Goal: Information Seeking & Learning: Learn about a topic

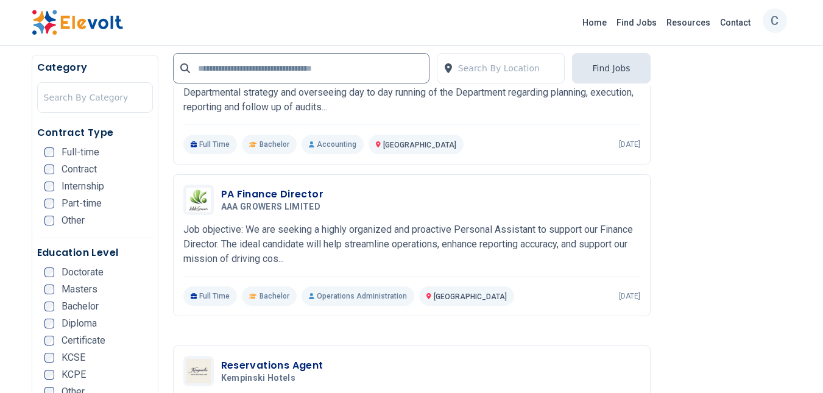
scroll to position [2090, 0]
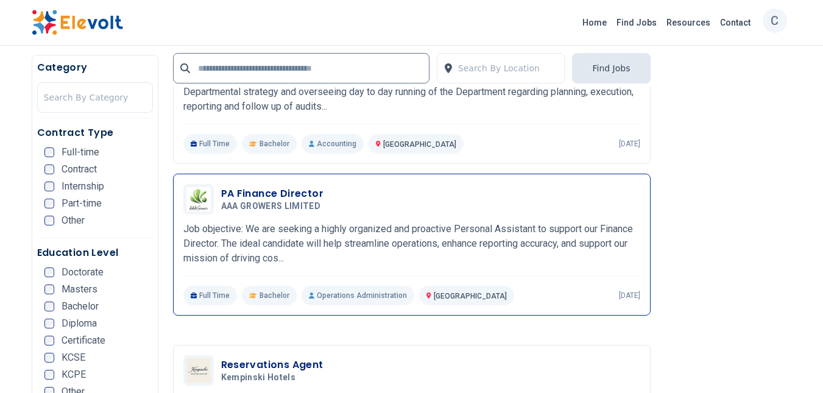
click at [353, 222] on p "Job objective: We are seeking a highly organized and proactive Personal Assista…" at bounding box center [411, 244] width 457 height 44
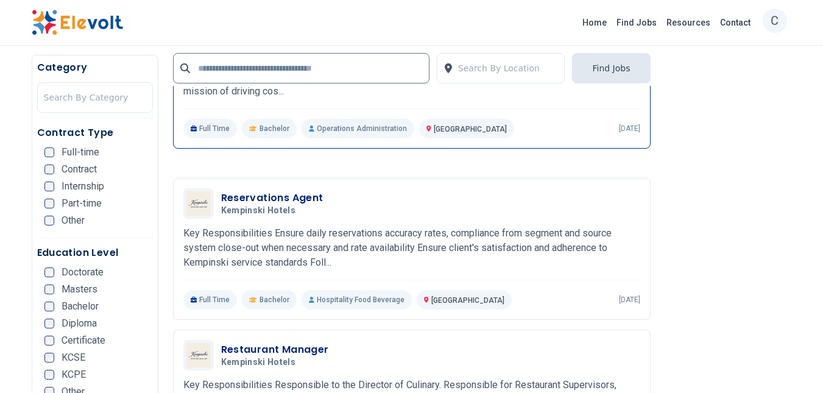
scroll to position [2257, 0]
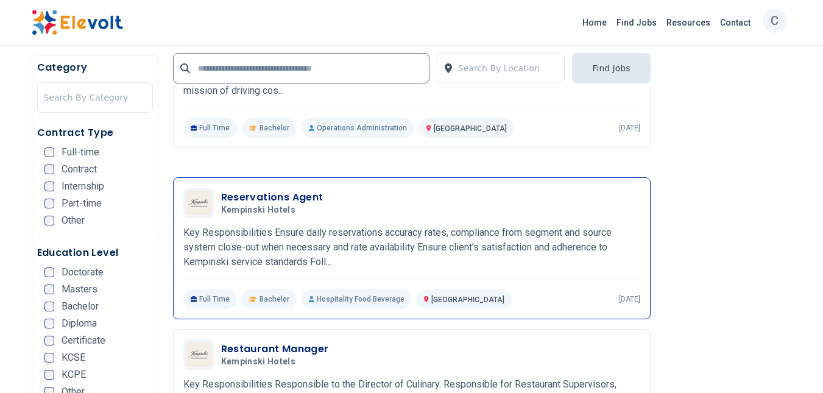
click at [294, 225] on p "Key Responsibilities Ensure daily reservations accuracy rates, compliance from …" at bounding box center [411, 247] width 457 height 44
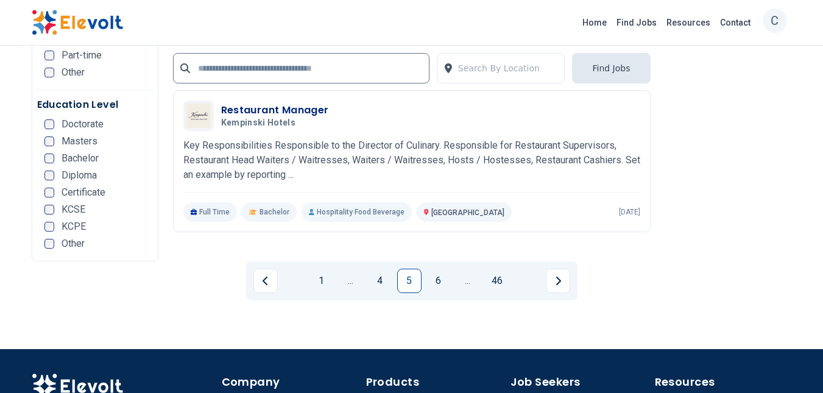
scroll to position [2496, 0]
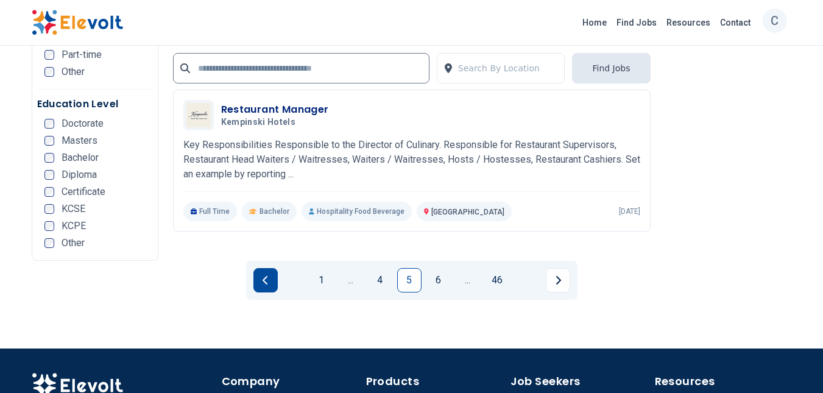
click at [275, 268] on button "Previous page" at bounding box center [265, 280] width 24 height 24
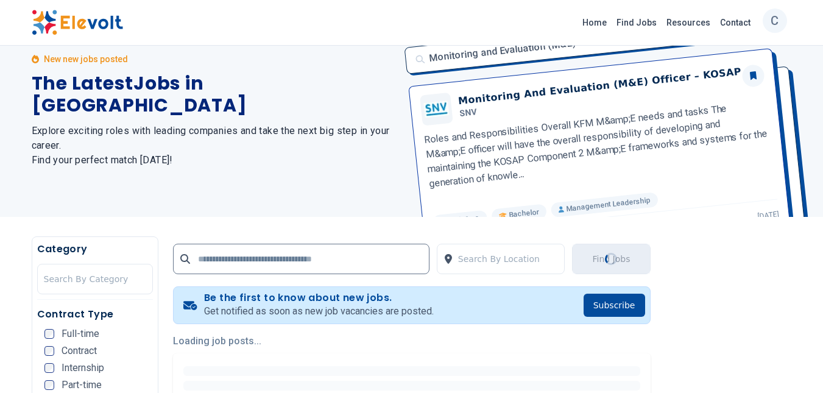
scroll to position [0, 0]
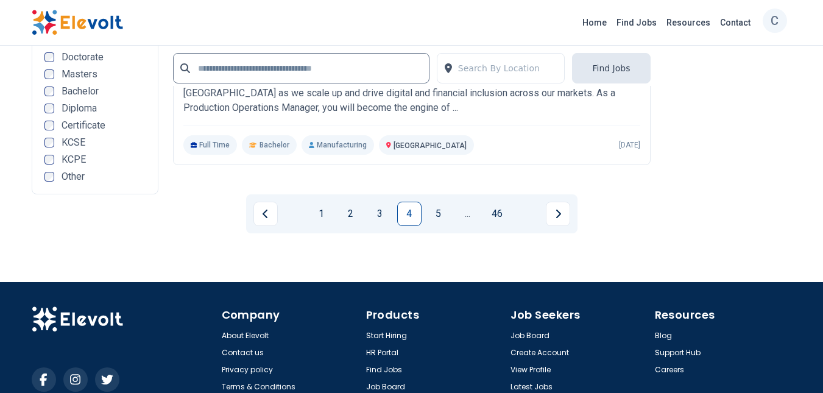
scroll to position [2565, 0]
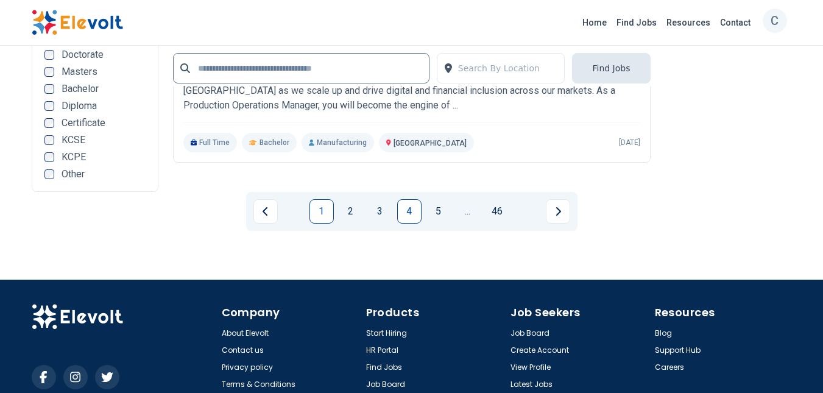
click at [320, 199] on link "1" at bounding box center [321, 211] width 24 height 24
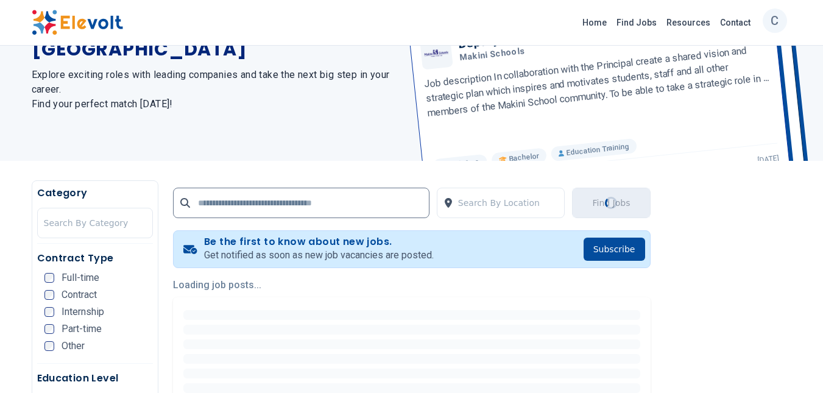
scroll to position [0, 0]
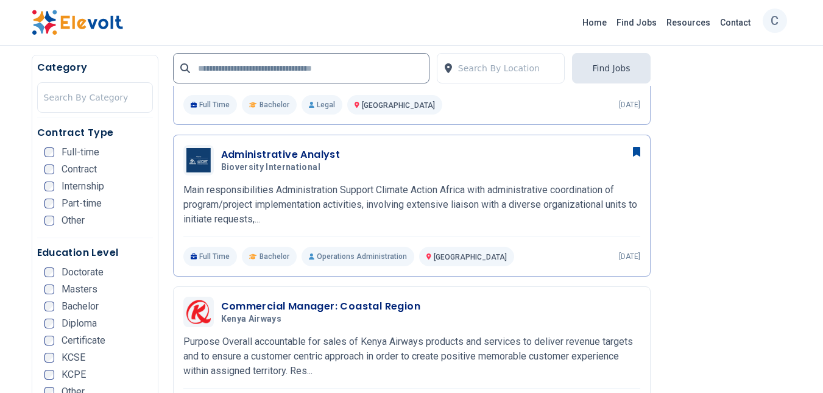
scroll to position [727, 0]
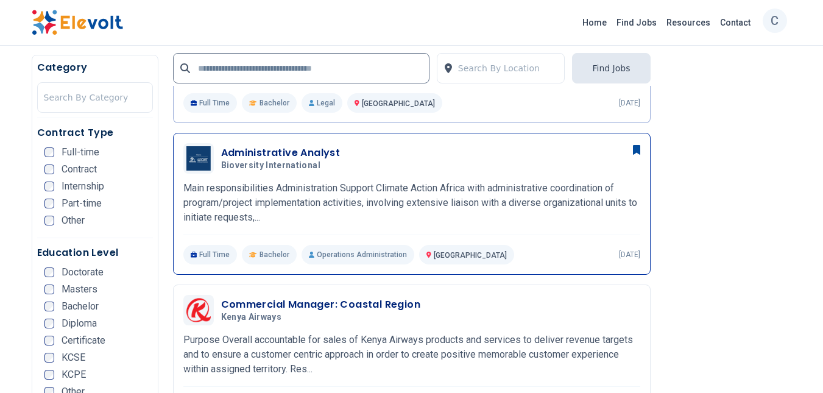
click at [298, 152] on h3 "Administrative Analyst" at bounding box center [280, 153] width 119 height 15
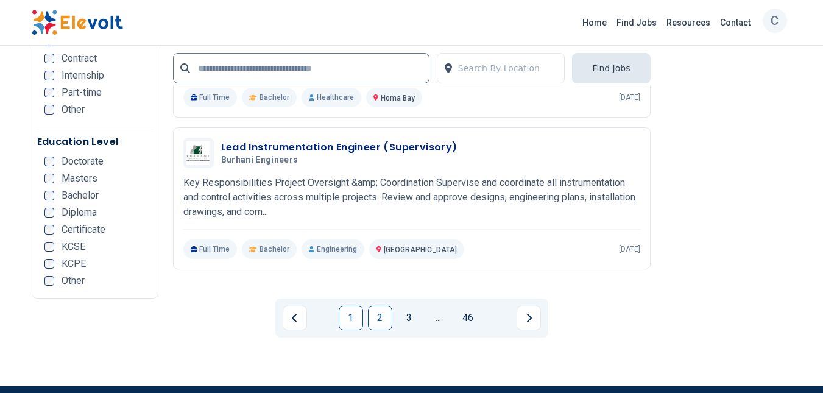
click at [388, 306] on link "2" at bounding box center [380, 318] width 24 height 24
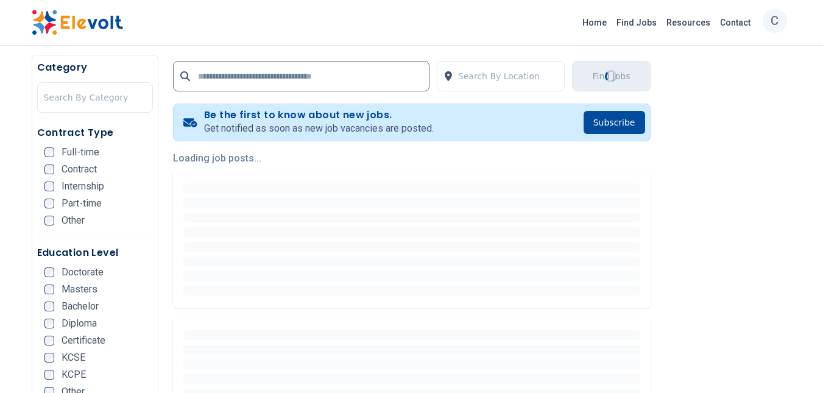
scroll to position [0, 0]
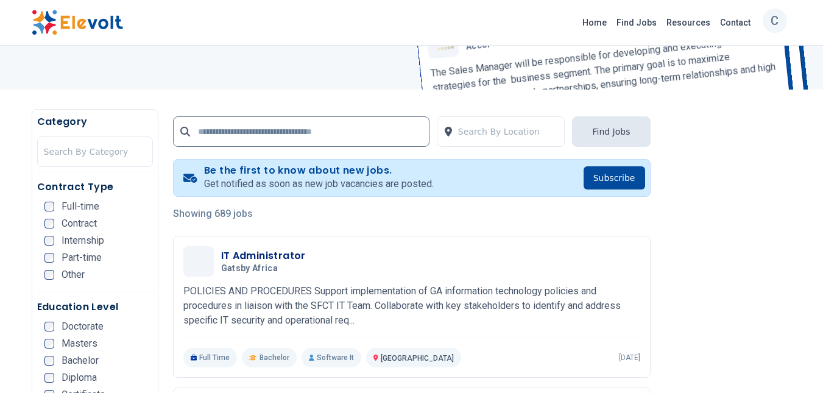
scroll to position [169, 0]
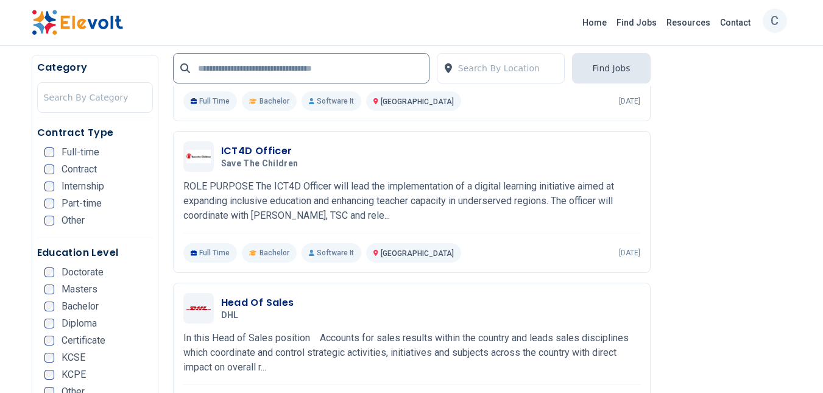
scroll to position [392, 0]
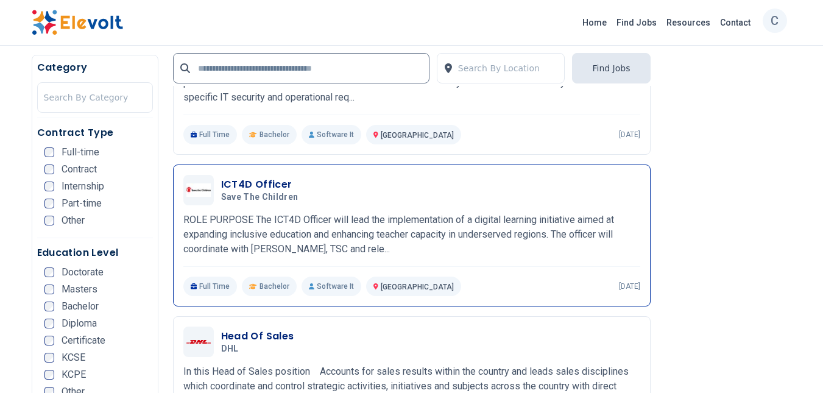
click at [354, 218] on p "ROLE PURPOSE The ICT4D Officer will lead the implementation of a digital learni…" at bounding box center [411, 234] width 457 height 44
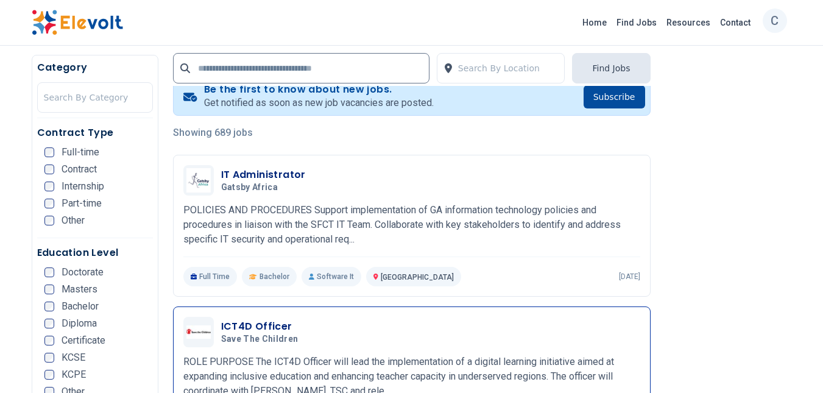
scroll to position [242, 0]
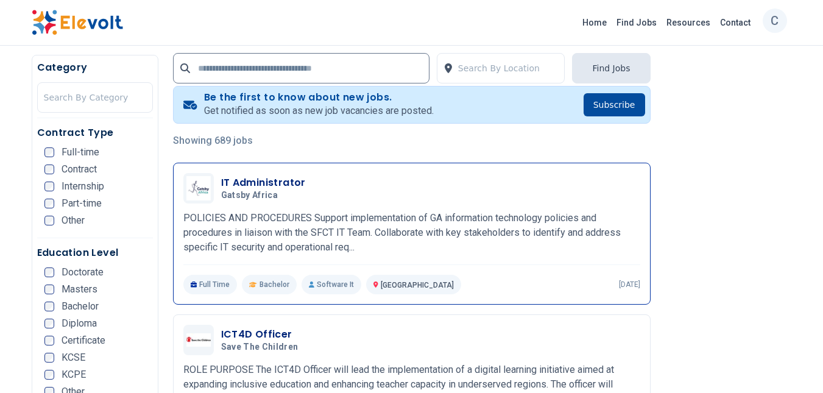
click at [262, 187] on h3 "IT Administrator" at bounding box center [263, 182] width 85 height 15
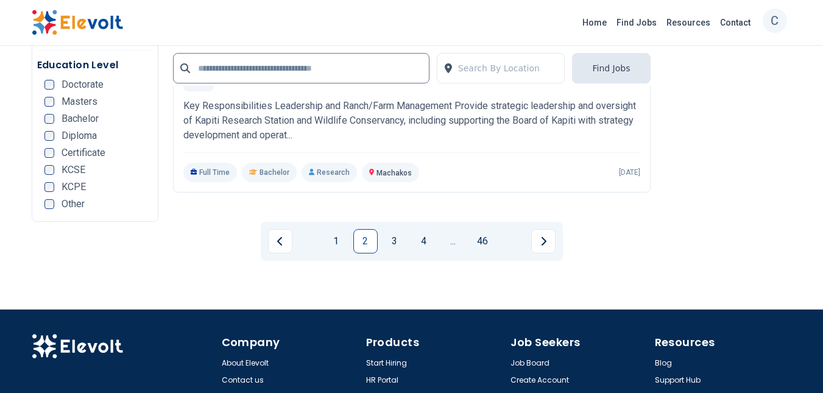
scroll to position [2565, 0]
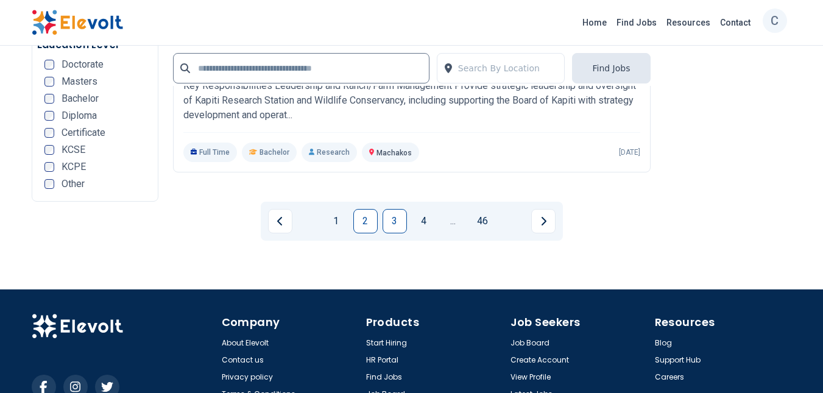
click at [397, 209] on link "3" at bounding box center [394, 221] width 24 height 24
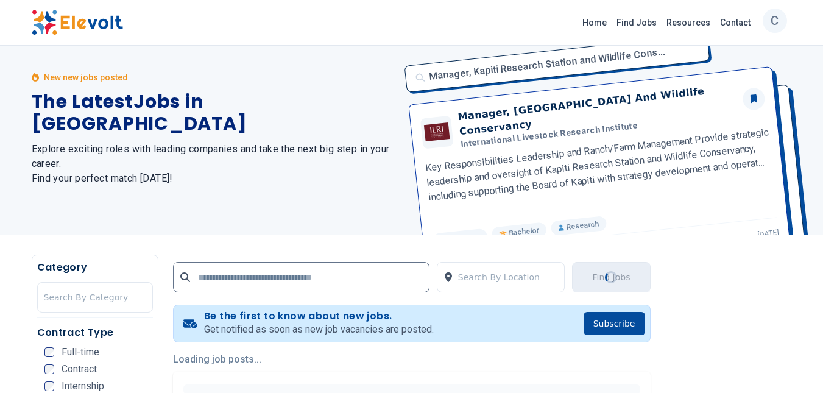
scroll to position [0, 0]
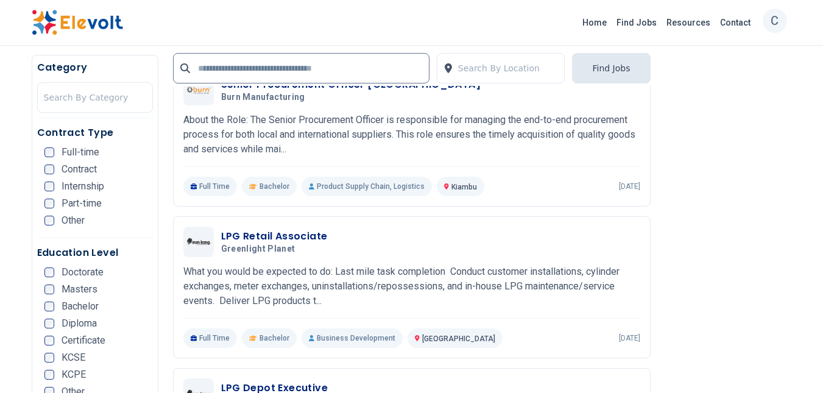
scroll to position [356, 0]
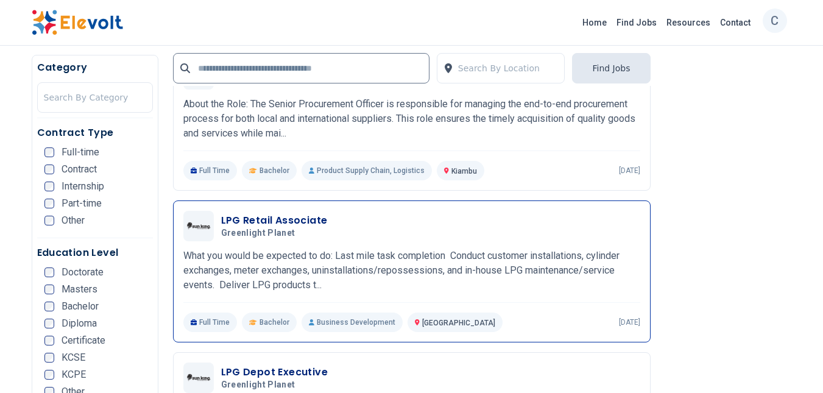
click at [345, 251] on p "What you would be expected to do: Last mile task completion Conduct customer in…" at bounding box center [411, 270] width 457 height 44
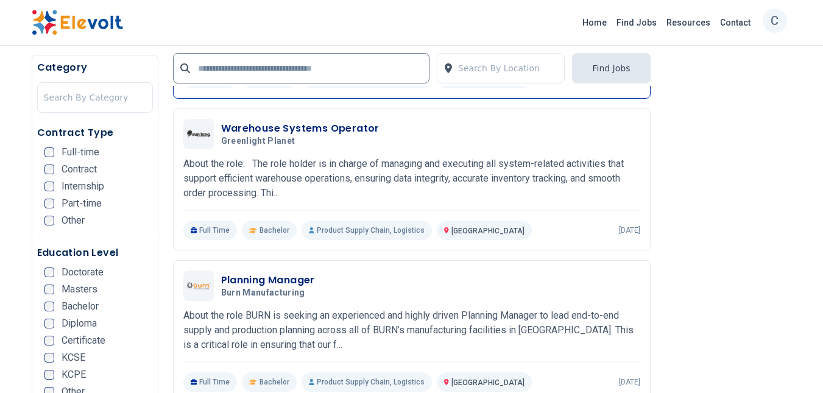
scroll to position [1176, 0]
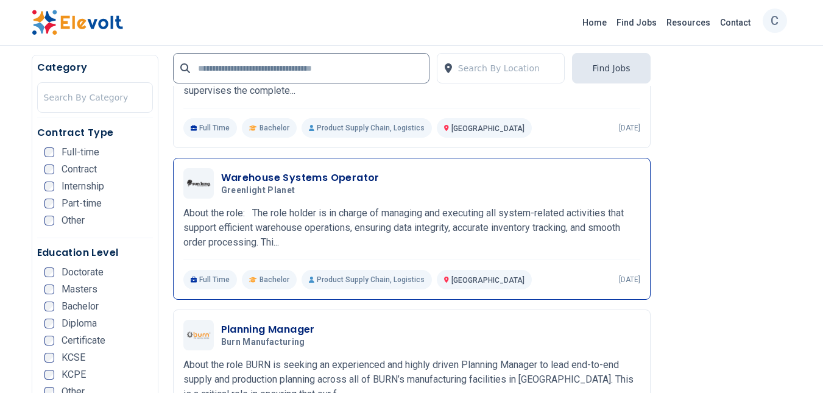
click at [372, 211] on p "About the role: The role holder is in charge of managing and executing all syst…" at bounding box center [411, 228] width 457 height 44
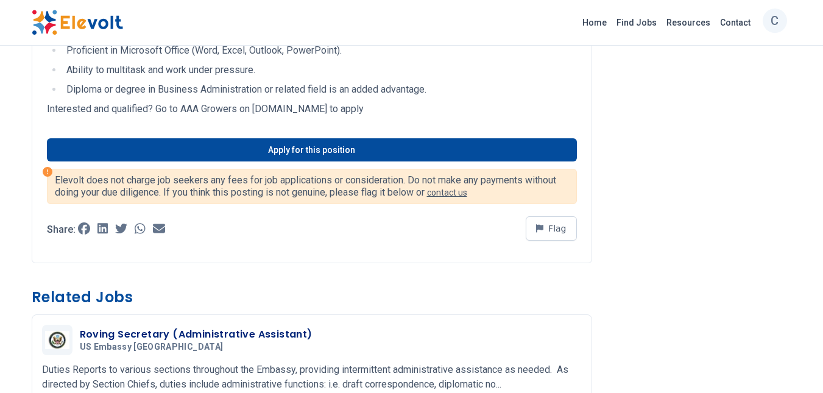
scroll to position [468, 0]
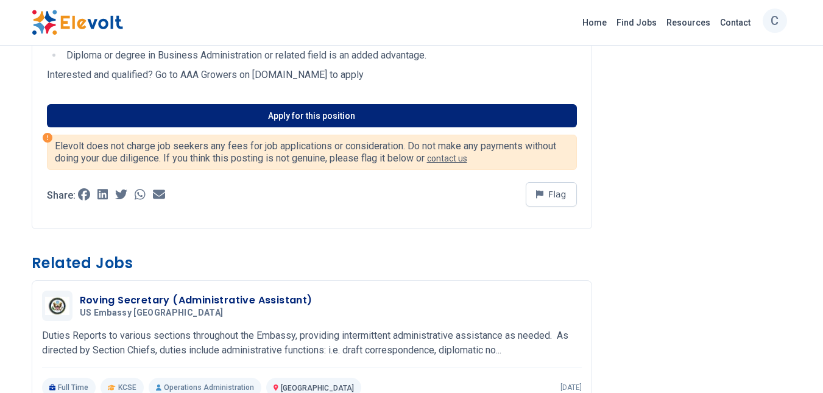
click at [350, 126] on link "Apply for this position" at bounding box center [312, 115] width 530 height 23
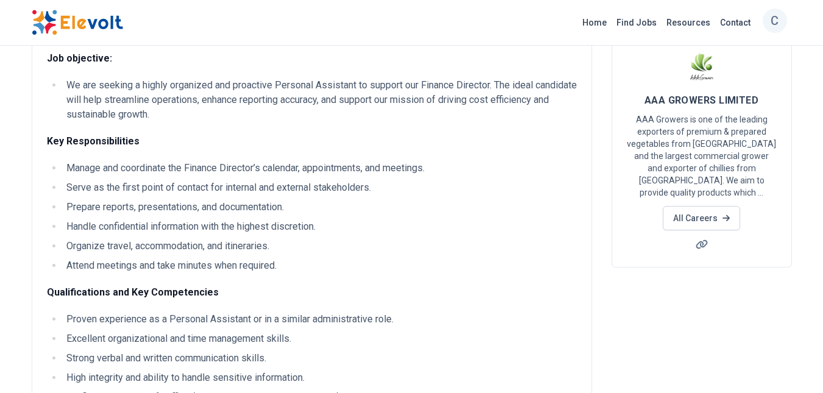
scroll to position [76, 0]
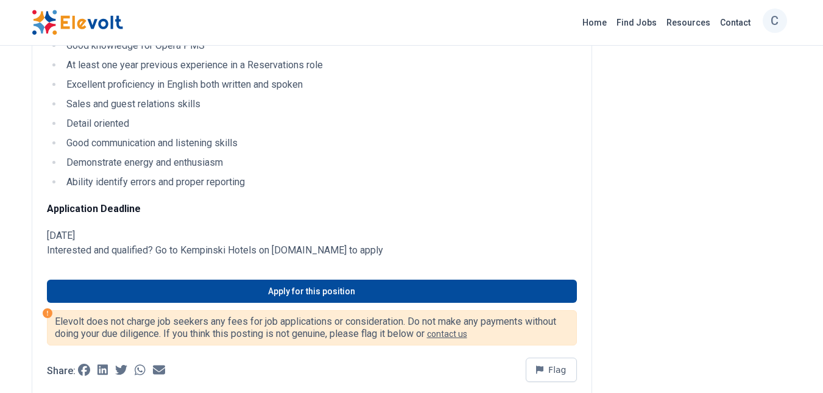
scroll to position [409, 0]
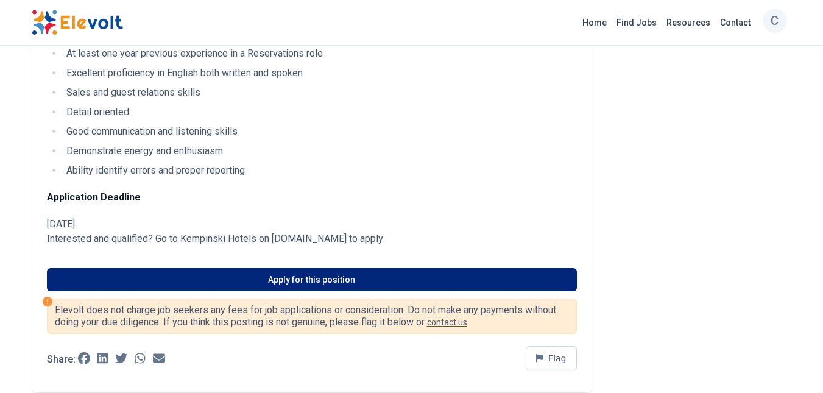
click at [258, 283] on link "Apply for this position" at bounding box center [312, 279] width 530 height 23
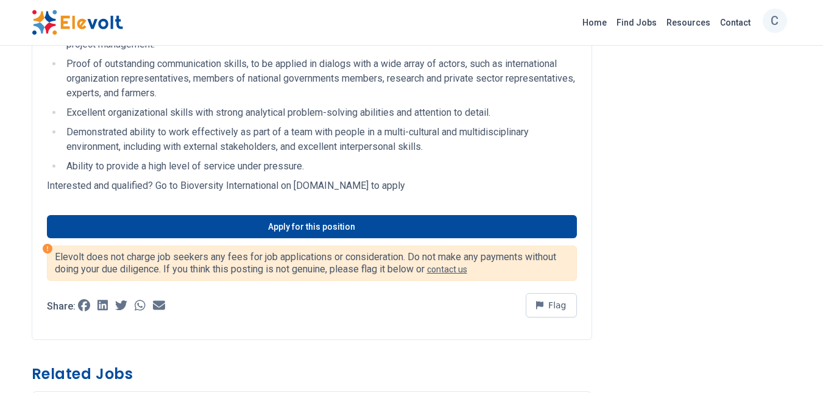
scroll to position [834, 0]
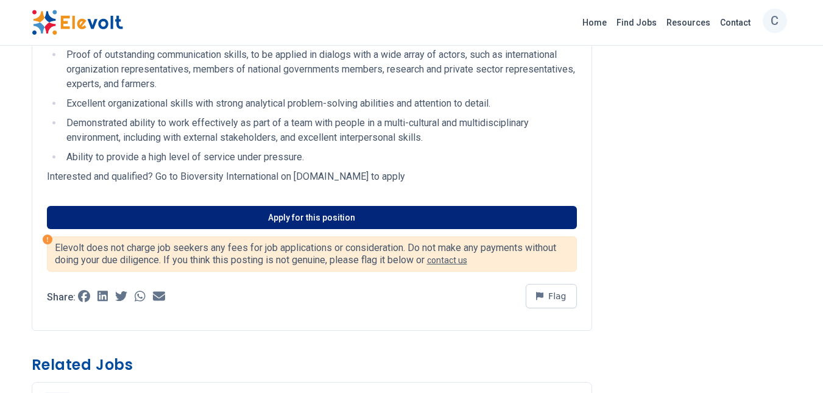
click at [363, 223] on link "Apply for this position" at bounding box center [312, 217] width 530 height 23
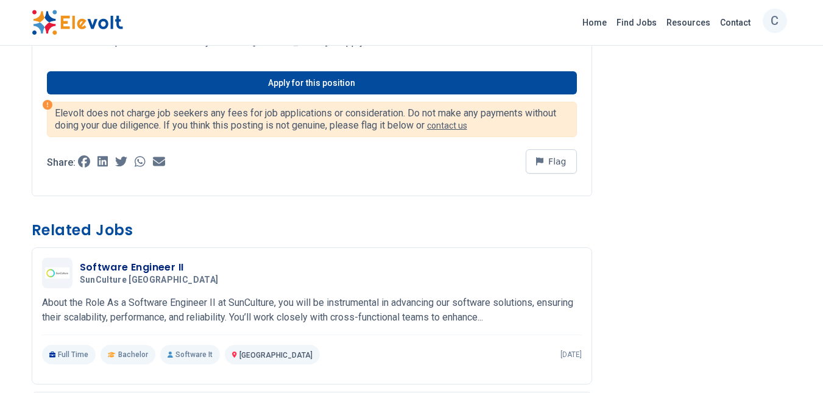
scroll to position [1269, 0]
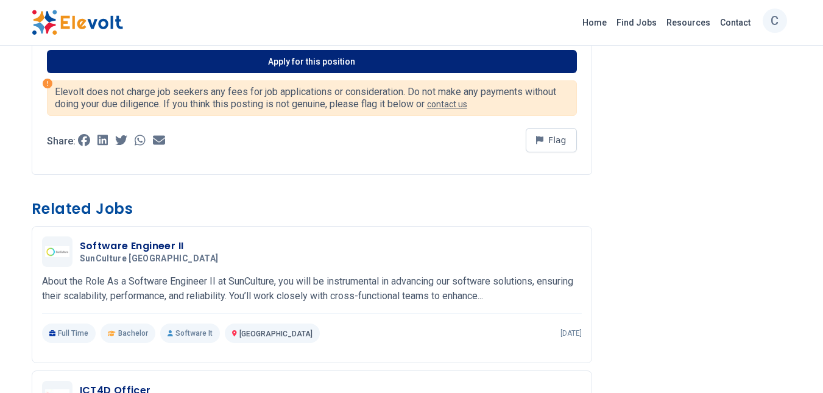
click at [298, 60] on link "Apply for this position" at bounding box center [312, 61] width 530 height 23
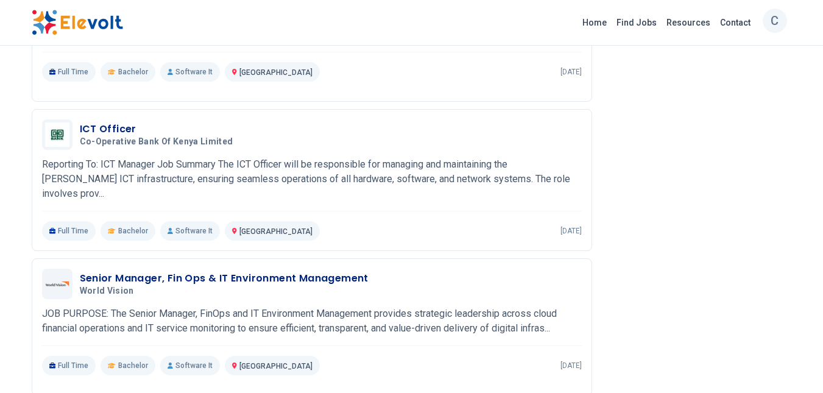
scroll to position [1793, 0]
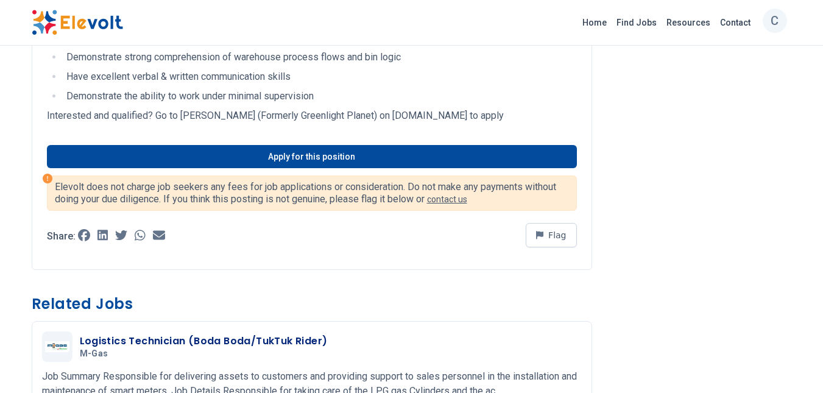
scroll to position [462, 0]
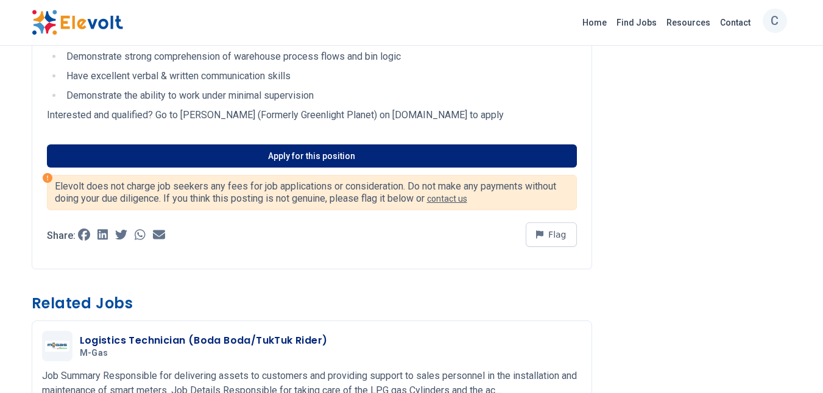
click at [392, 160] on link "Apply for this position" at bounding box center [312, 155] width 530 height 23
